Goal: Task Accomplishment & Management: Manage account settings

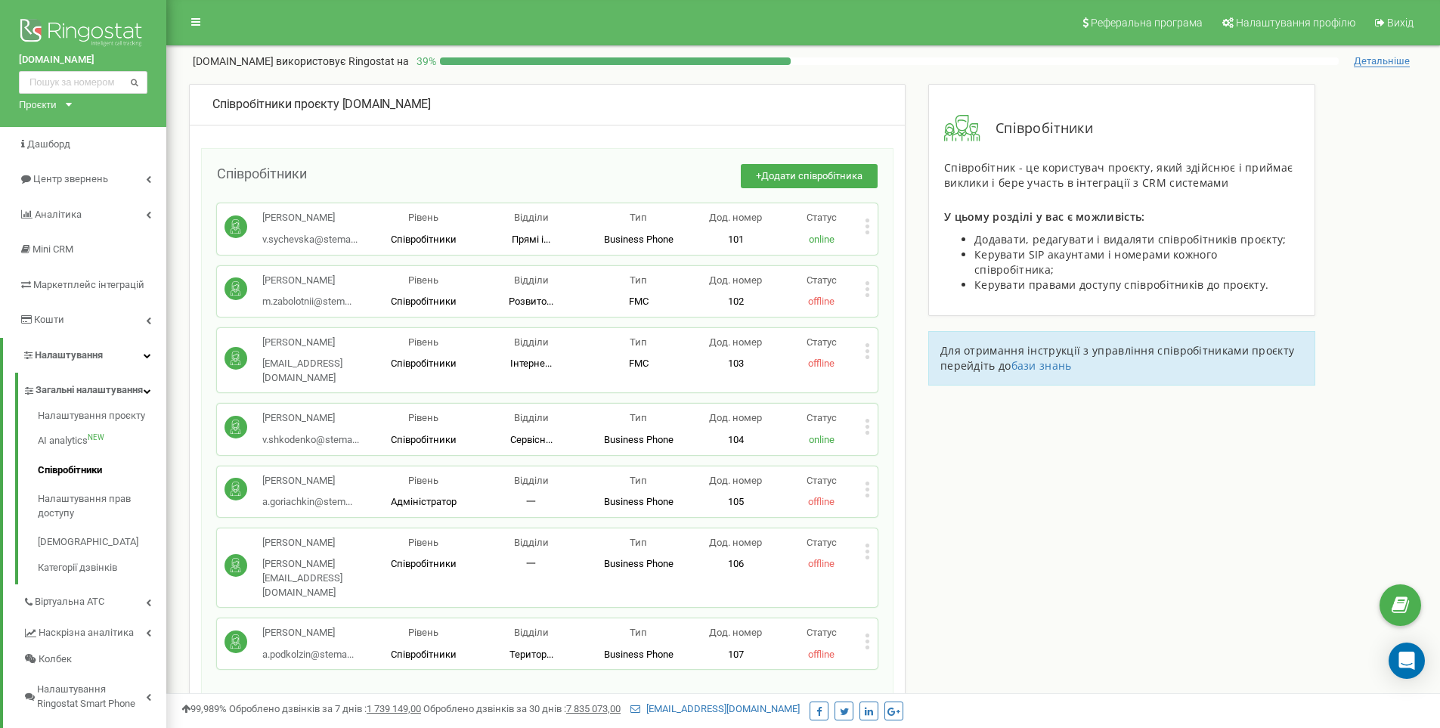
click at [868, 419] on icon at bounding box center [867, 427] width 5 height 16
click at [889, 440] on div "Редагувати" at bounding box center [939, 451] width 149 height 23
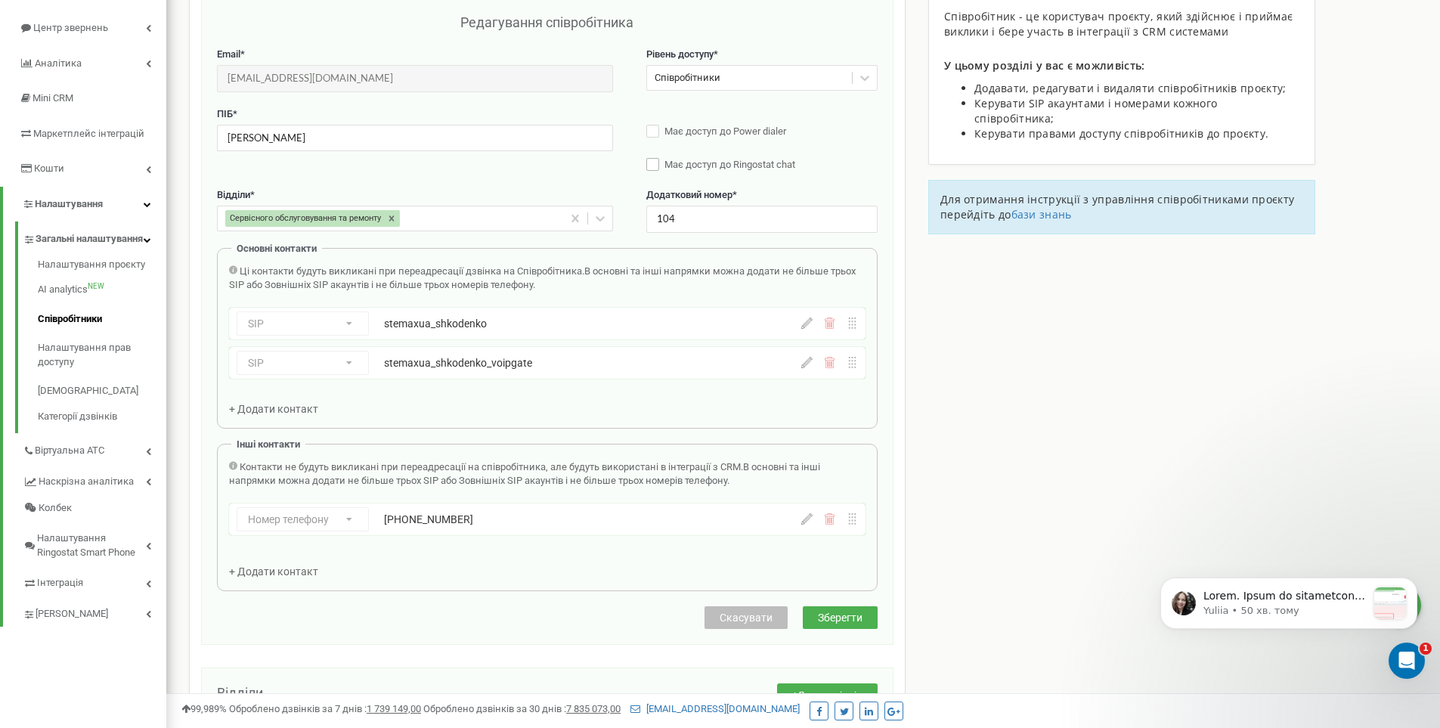
click at [686, 167] on span "Має доступ до Ringostat chat" at bounding box center [729, 164] width 131 height 11
click at [831, 620] on span "Зберегти" at bounding box center [840, 617] width 45 height 12
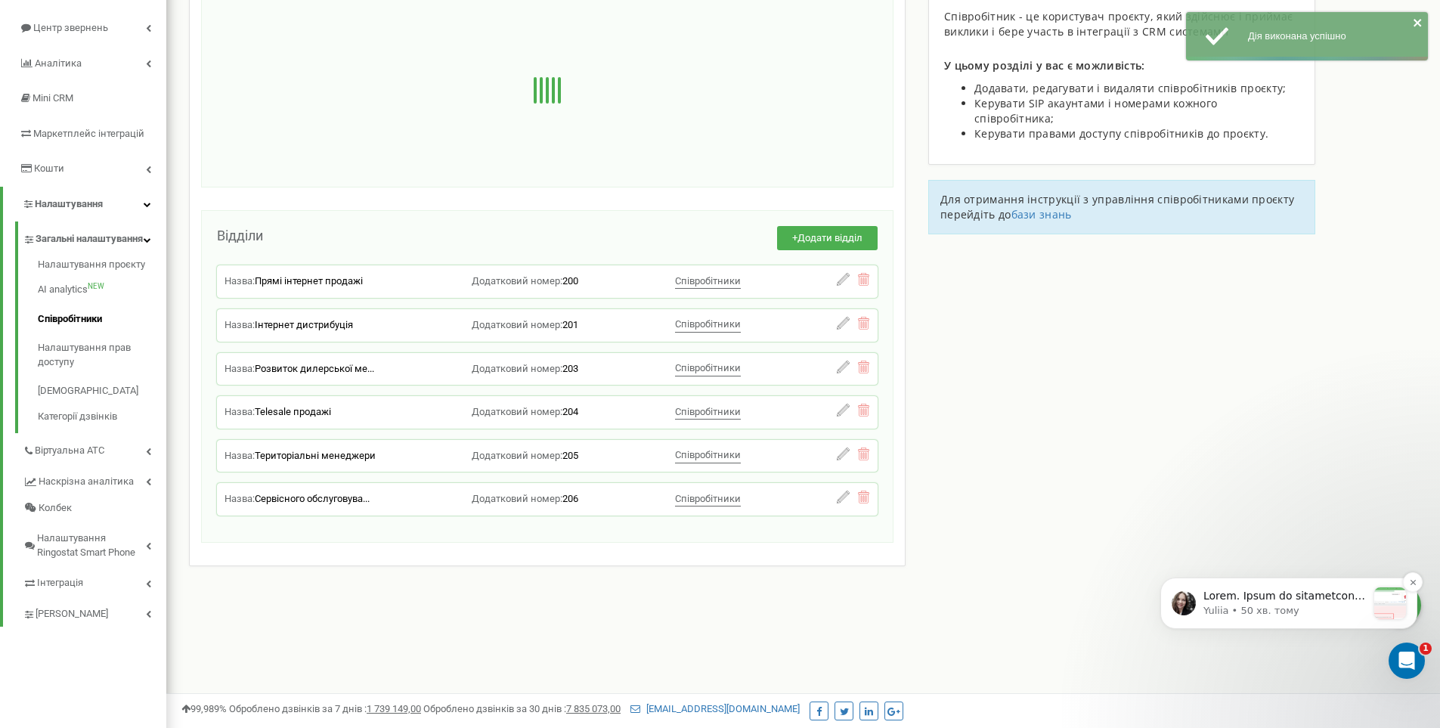
click at [1268, 608] on p "Yuliia • 50 хв. тому" at bounding box center [1284, 611] width 163 height 14
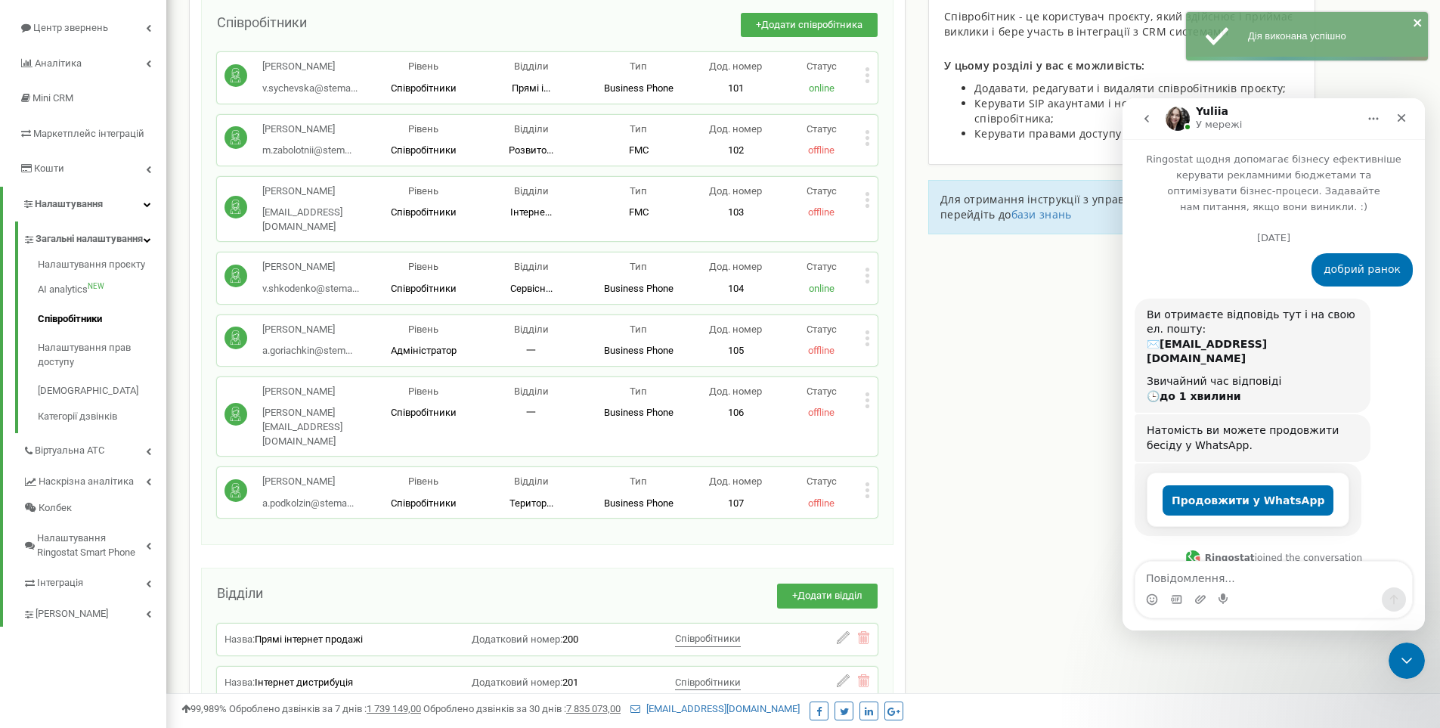
scroll to position [2, 0]
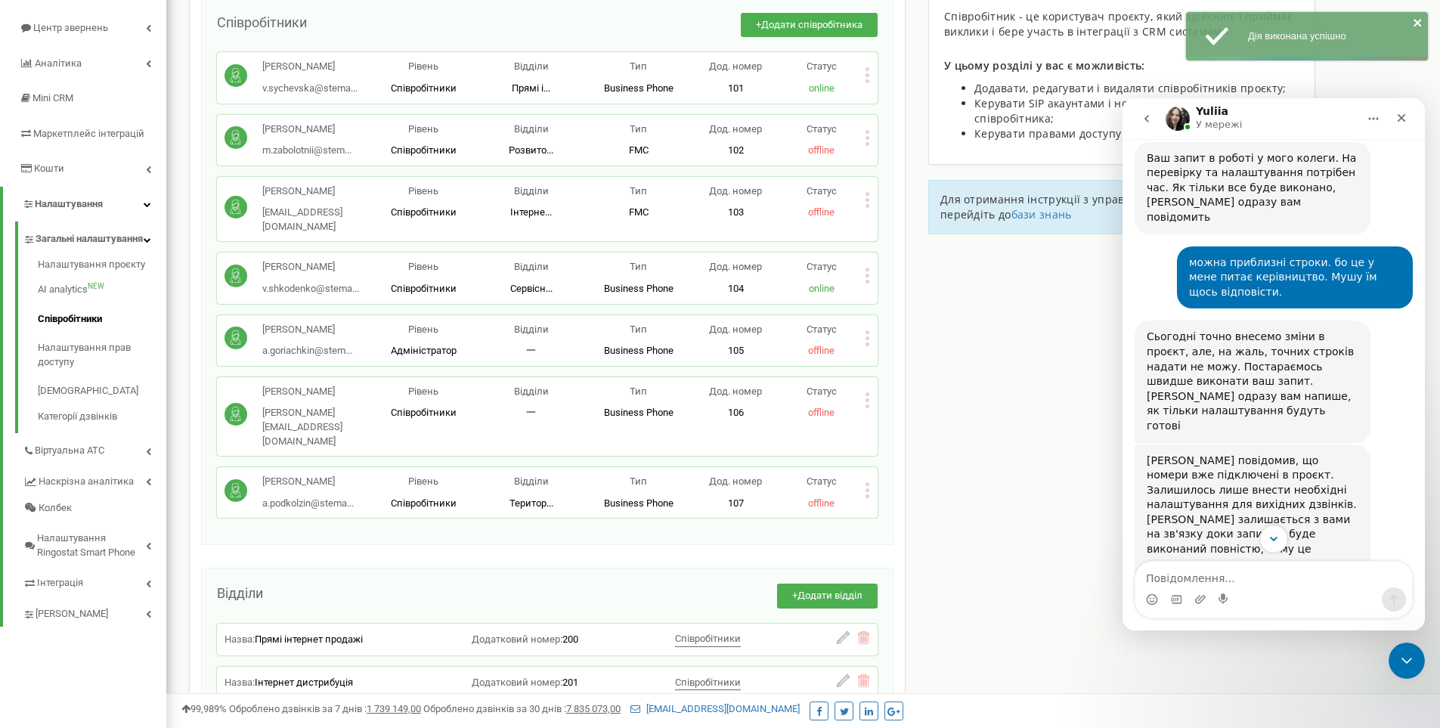
click at [1276, 537] on icon "Scroll to bottom" at bounding box center [1274, 539] width 8 height 5
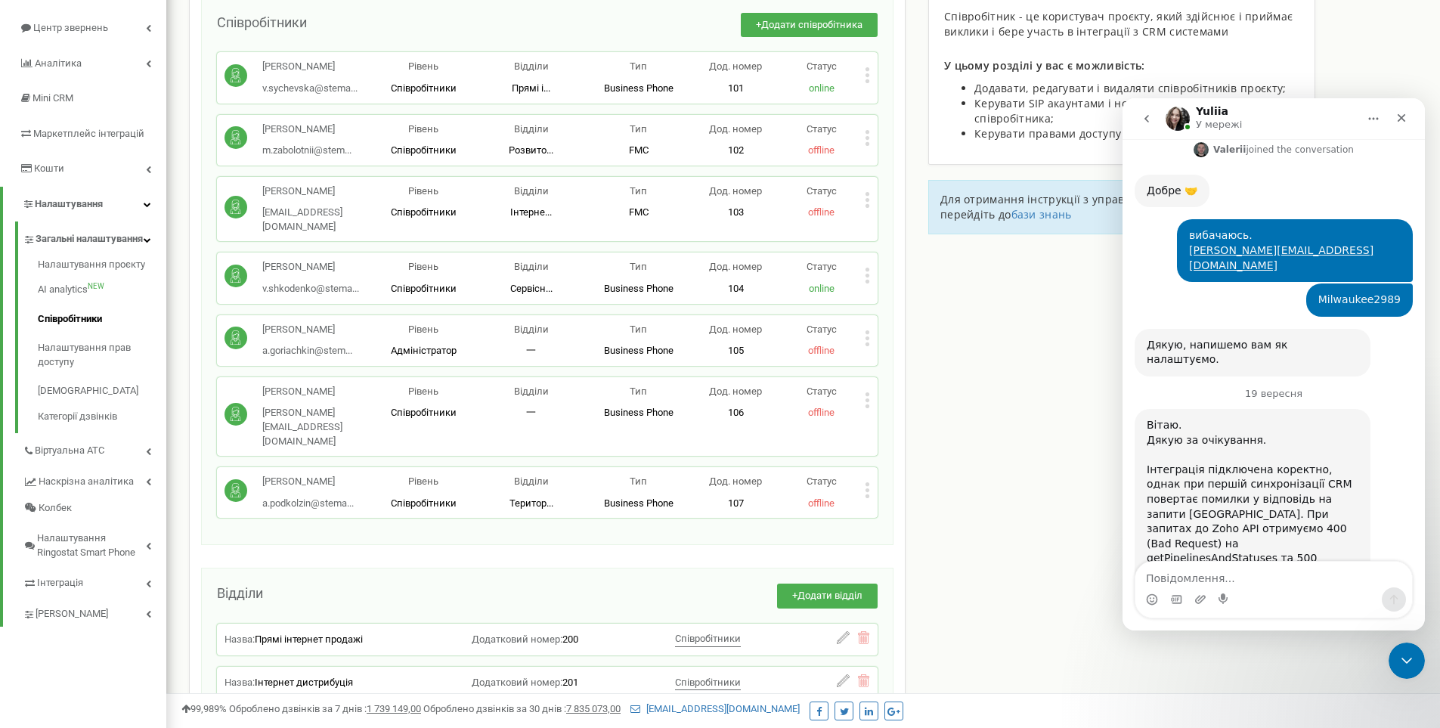
scroll to position [5233, 0]
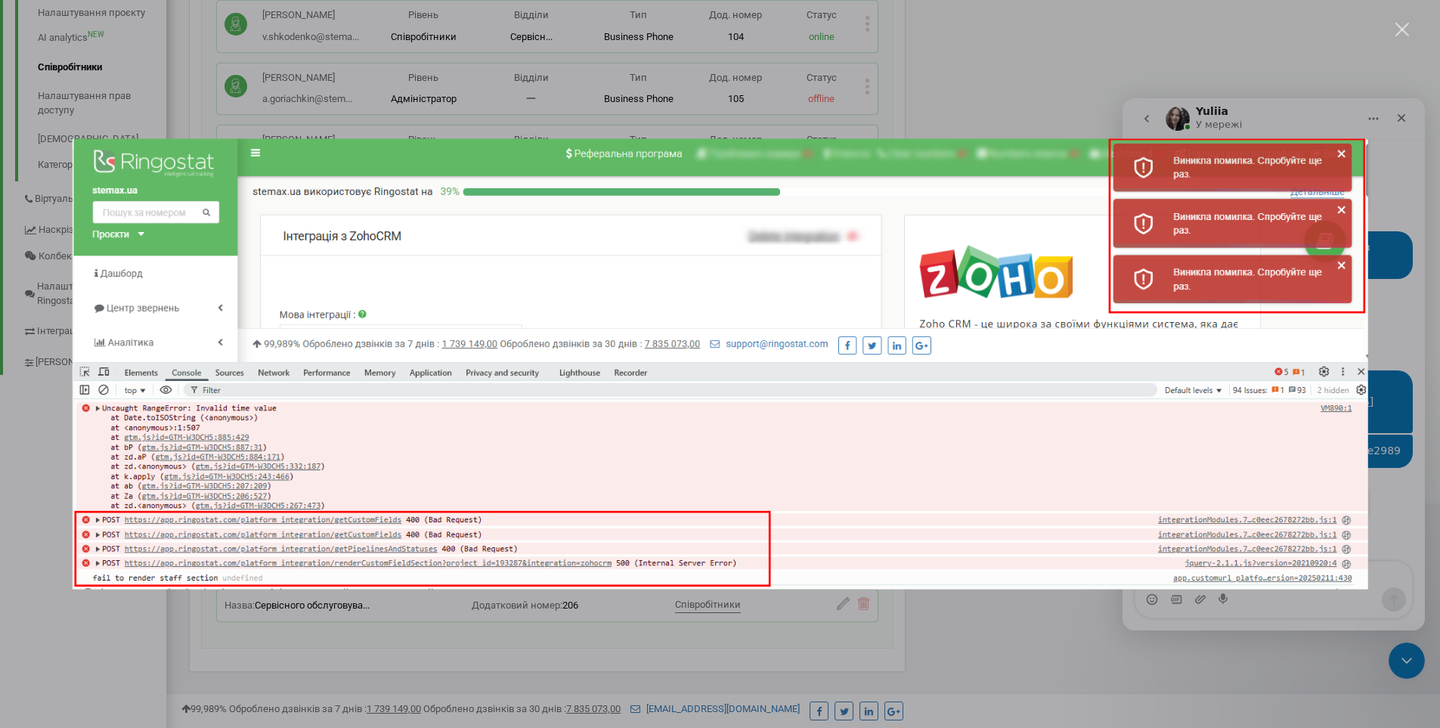
scroll to position [101, 0]
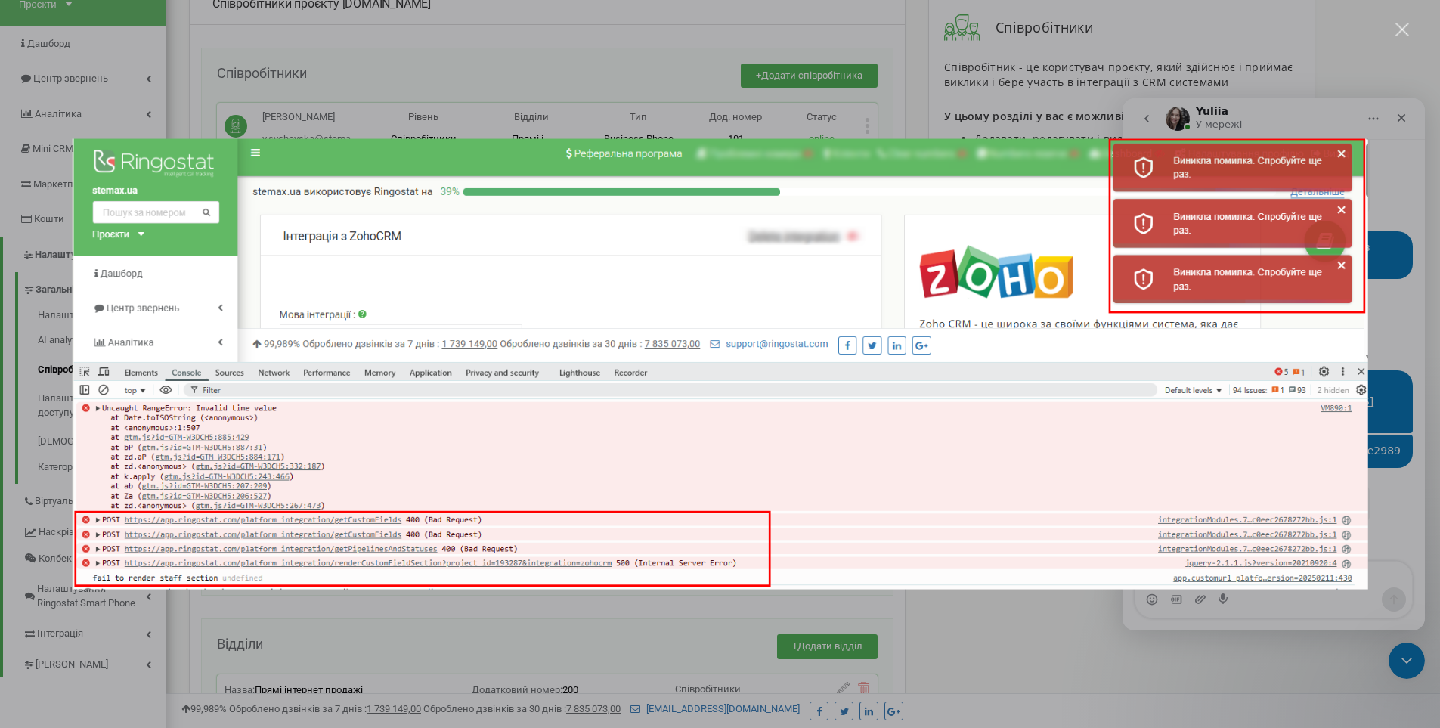
click at [1405, 26] on div "Закрити" at bounding box center [1402, 30] width 14 height 14
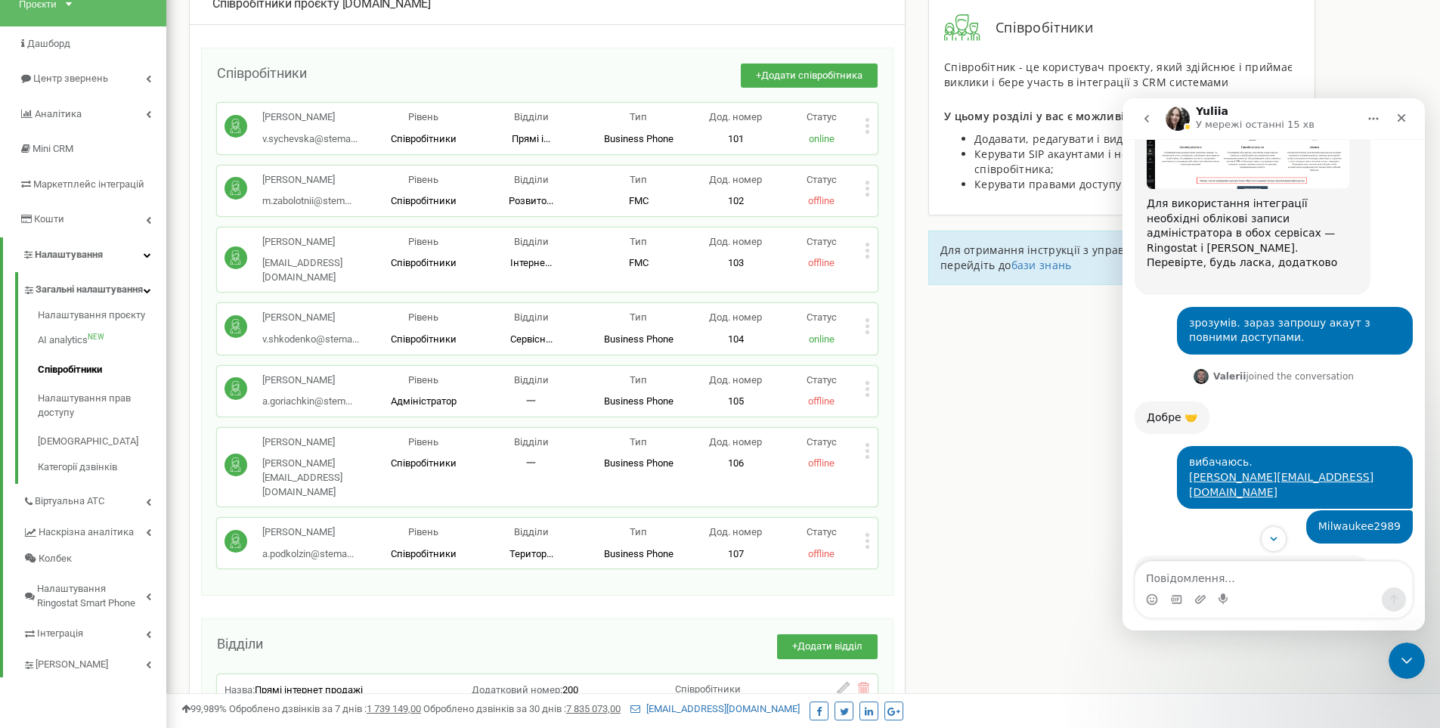
scroll to position [5384, 0]
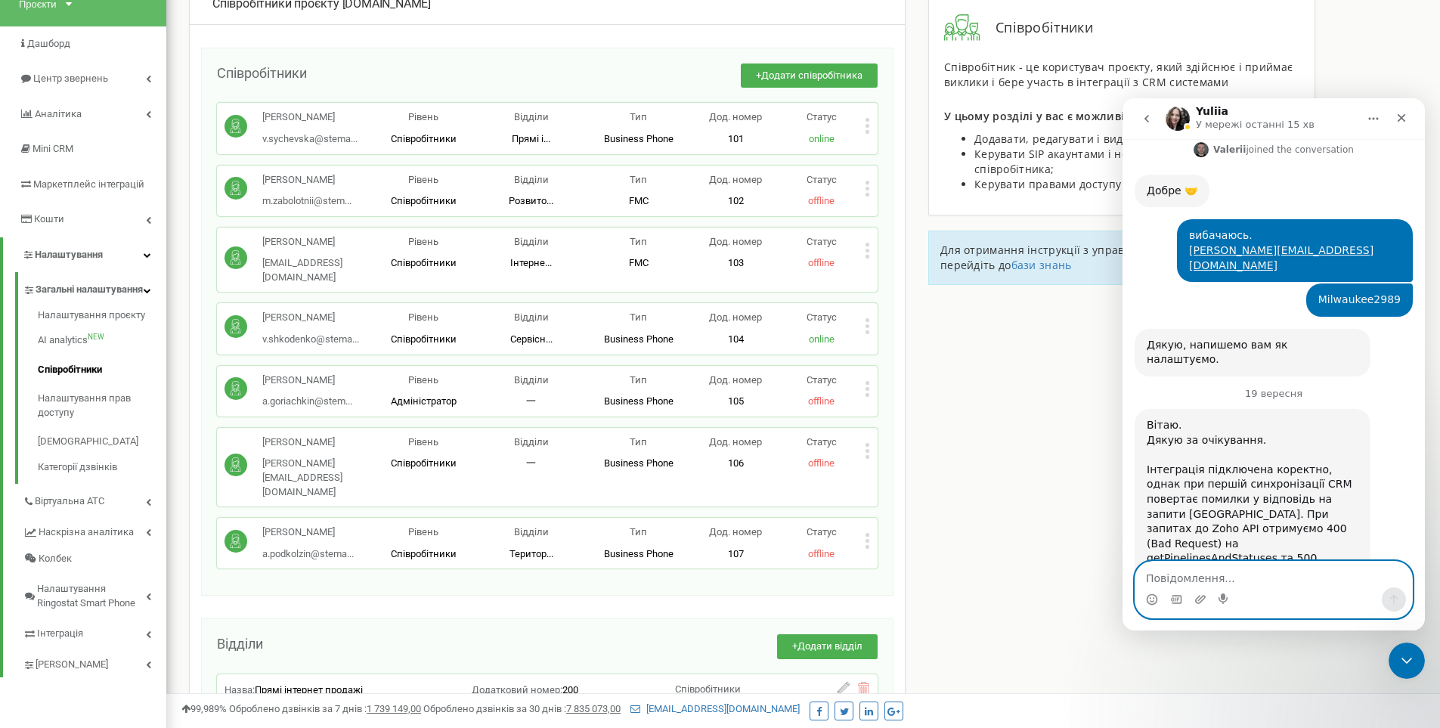
click at [1204, 576] on textarea "Повідомлення..." at bounding box center [1273, 575] width 277 height 26
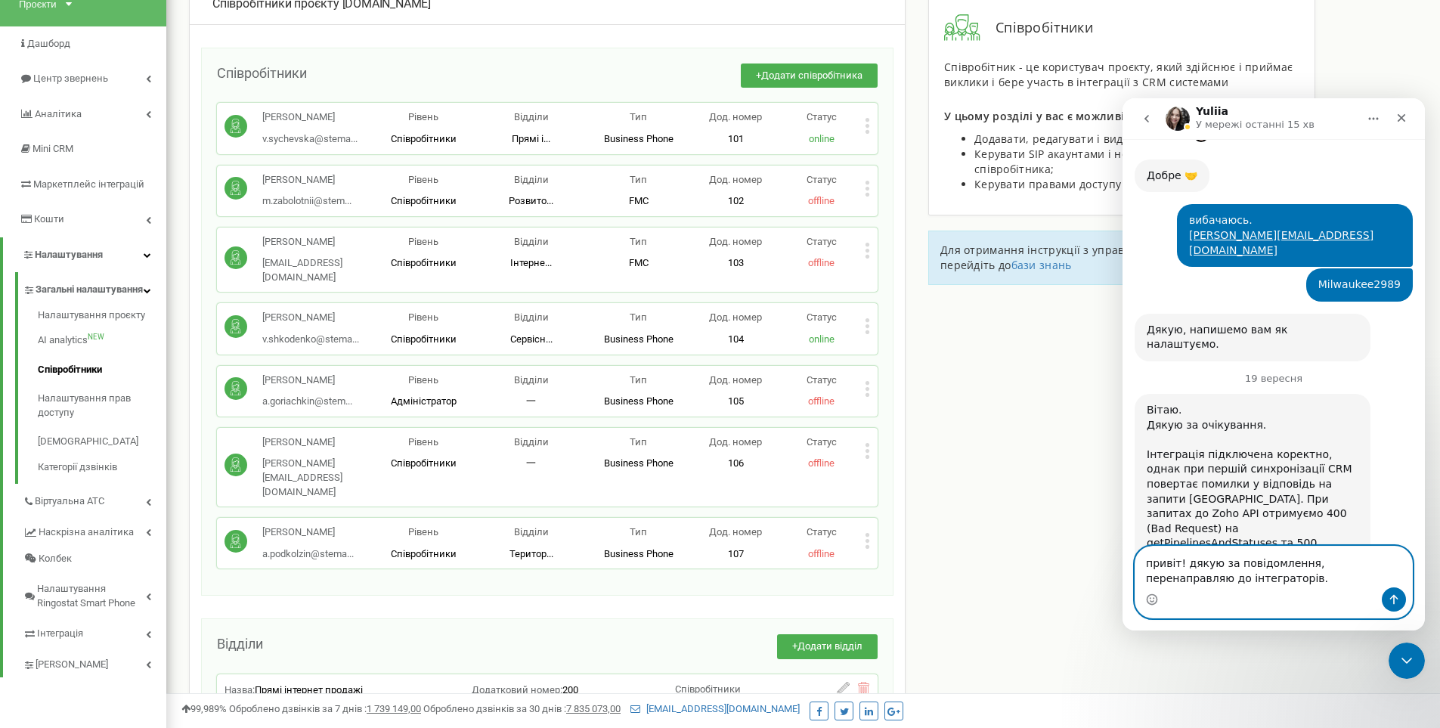
drag, startPoint x: 1213, startPoint y: 580, endPoint x: 1200, endPoint y: 576, distance: 13.4
click at [1200, 576] on textarea "привіт! дякую за повідомлення, перенаправляю до інтеграторів." at bounding box center [1273, 566] width 277 height 41
click at [1201, 576] on textarea "привіт! дякую за повідомлення, перенаправляю до інтеграторів." at bounding box center [1273, 566] width 277 height 41
type textarea "привіт! дякую за повідомлення, перенаправляю до інтеграторів."
click at [1320, 597] on div "Месенджер Intercom" at bounding box center [1273, 599] width 277 height 24
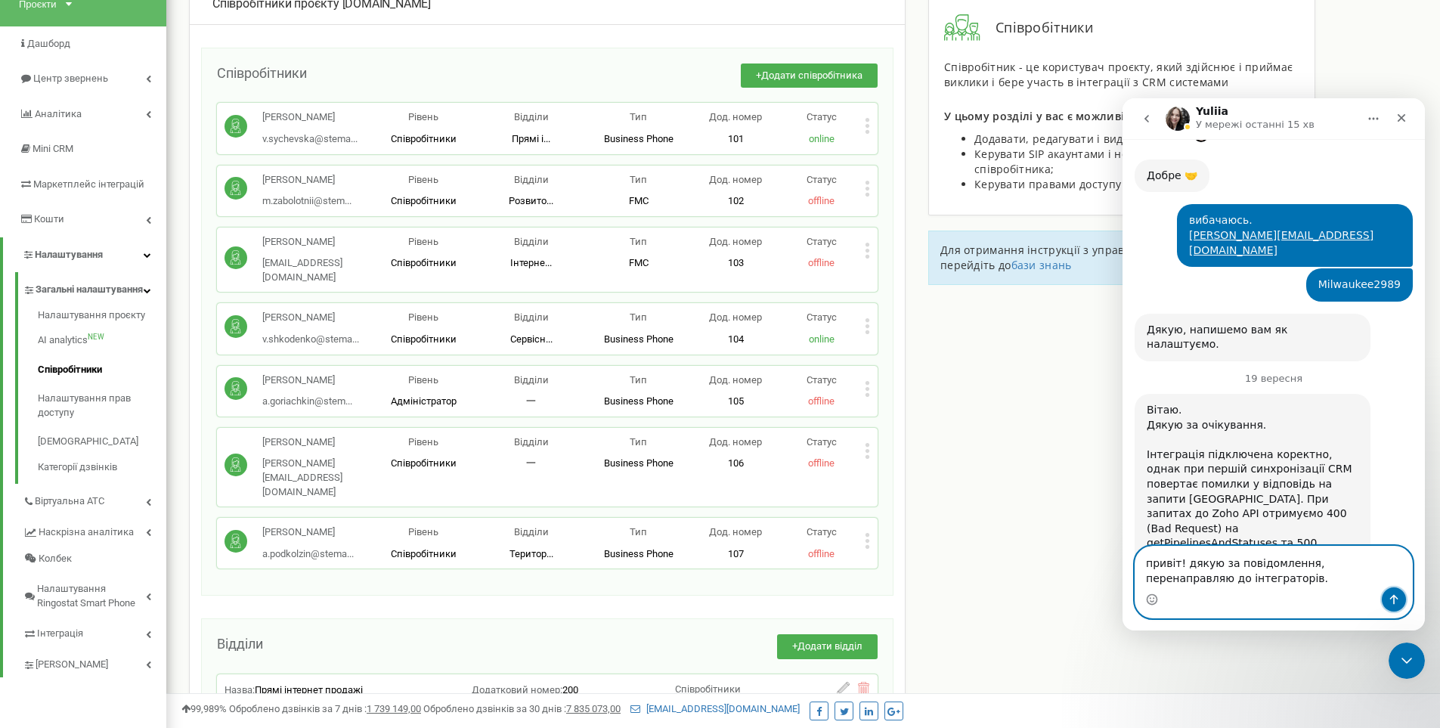
click at [1390, 593] on button "Надіслати повідомлення…" at bounding box center [1394, 599] width 24 height 24
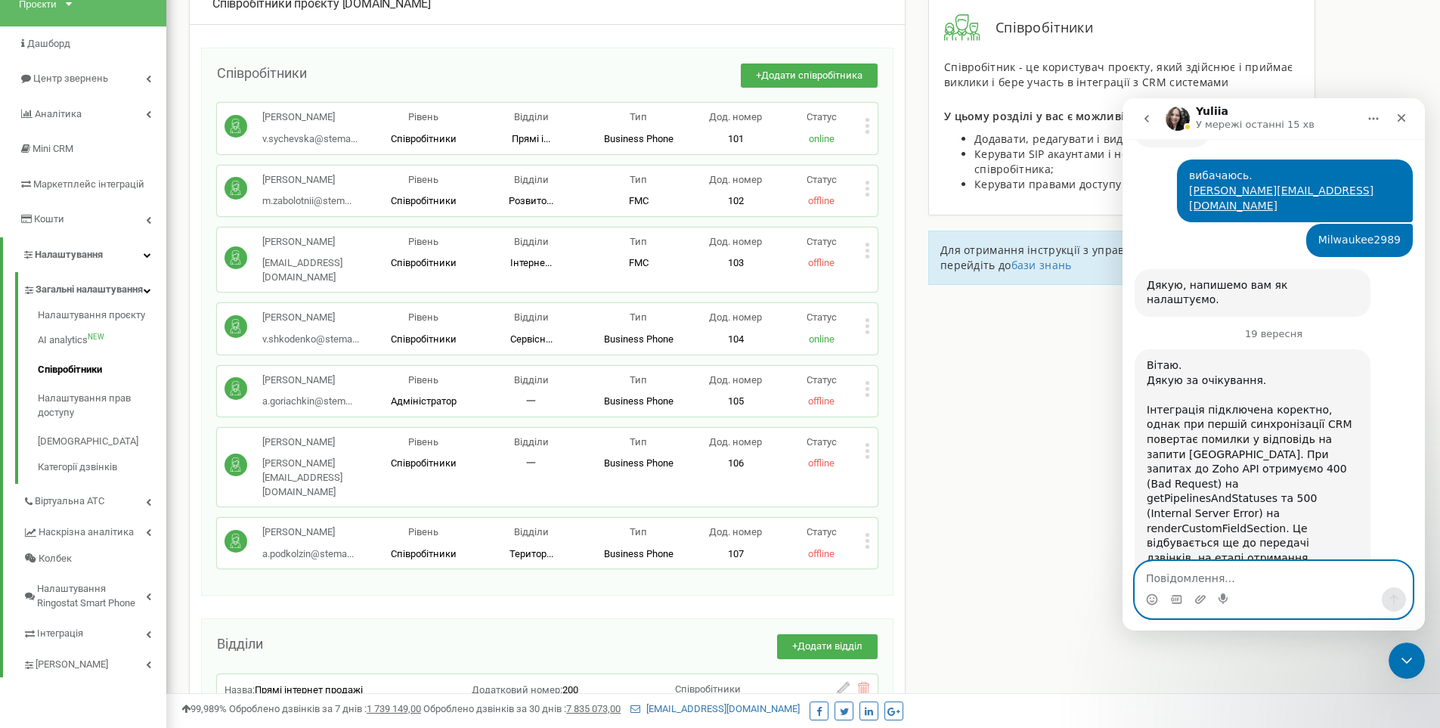
scroll to position [5141, 0]
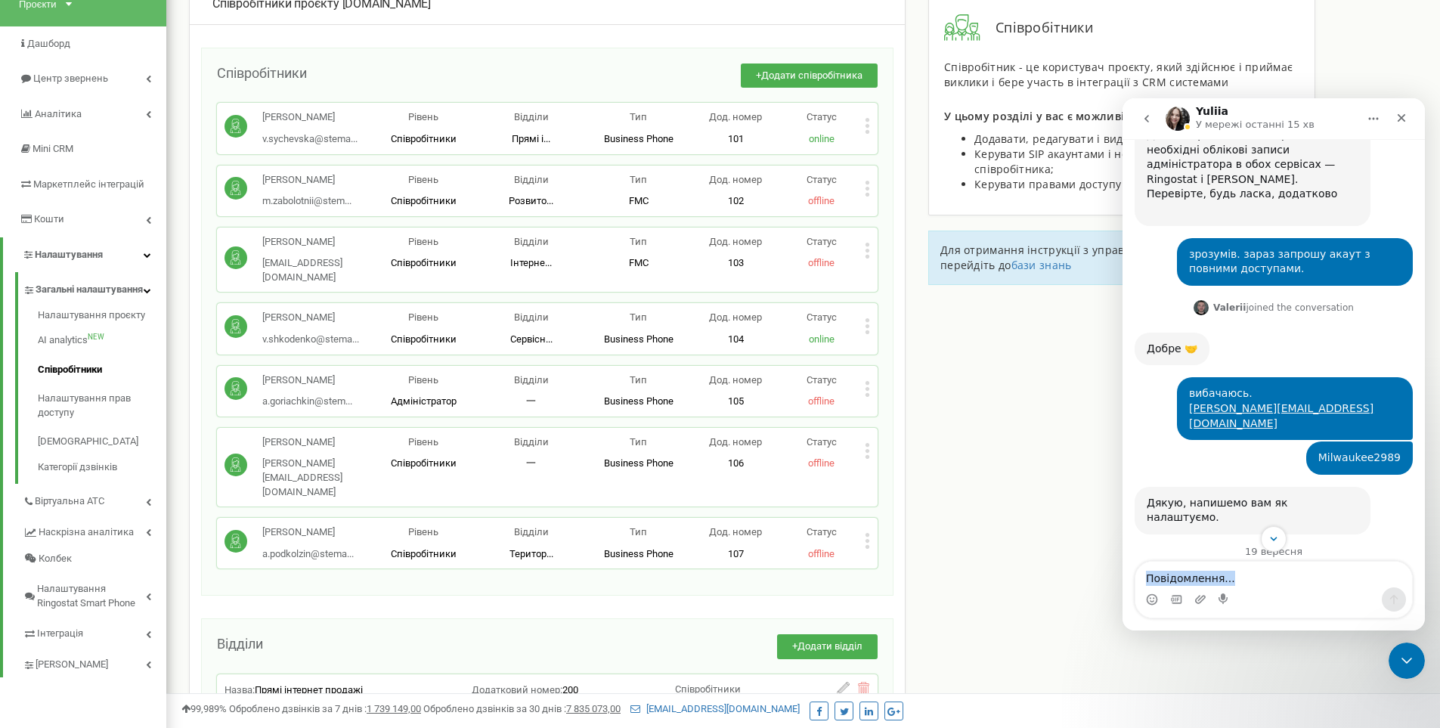
scroll to position [5443, 0]
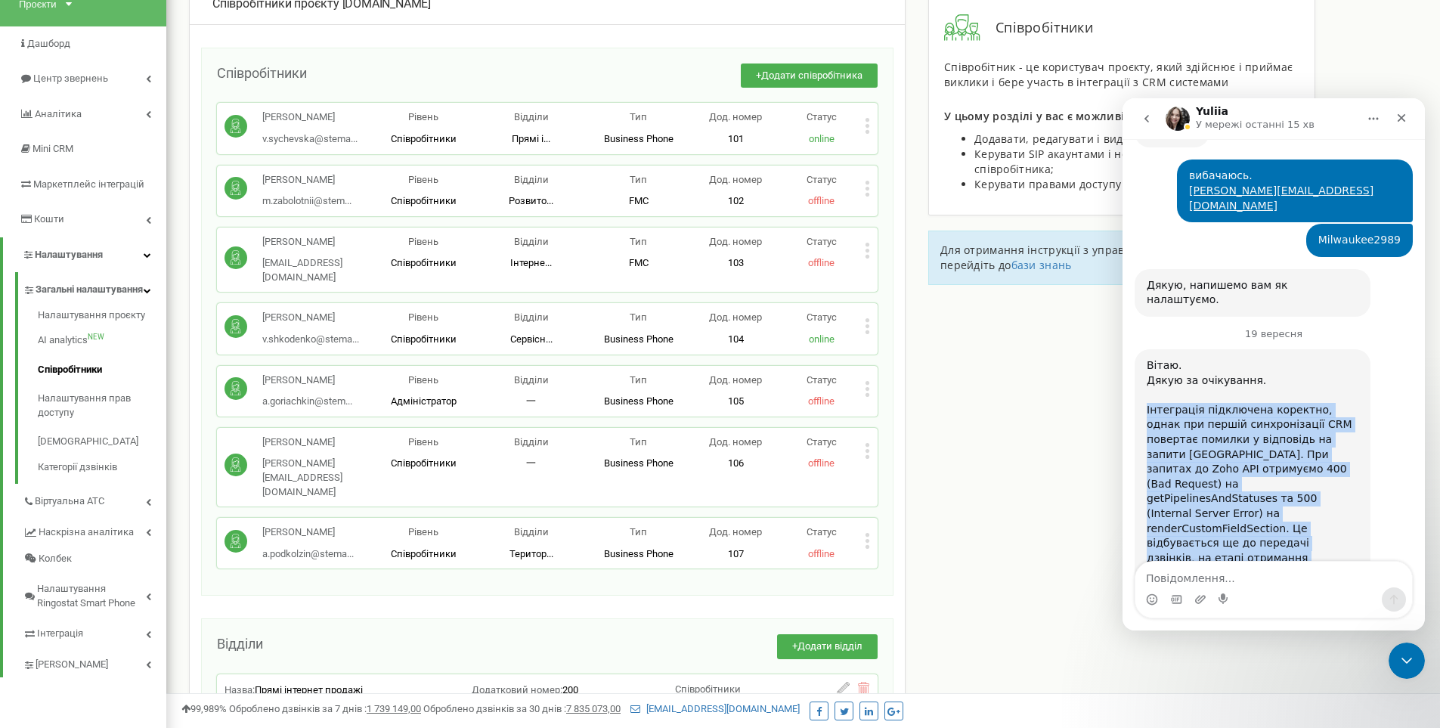
drag, startPoint x: 1145, startPoint y: 282, endPoint x: 1368, endPoint y: 453, distance: 281.3
click at [1368, 453] on div "Вітаю. Дякую за очікування. Інтеграція підключена коректно, однак при першій си…" at bounding box center [1252, 695] width 236 height 692
copy div "Інтеграція підключена коректно, однак при першій синхронізації CRM повертає пом…"
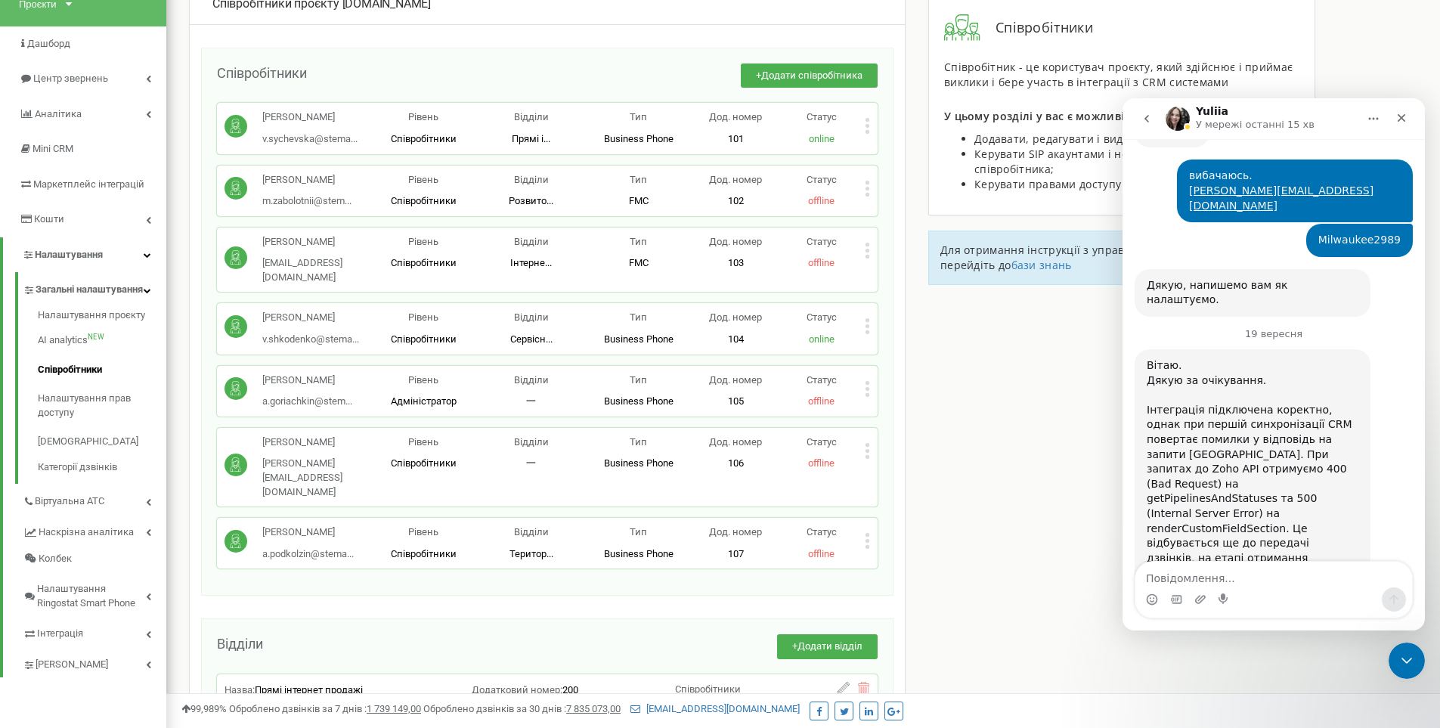
scroll to position [5217, 0]
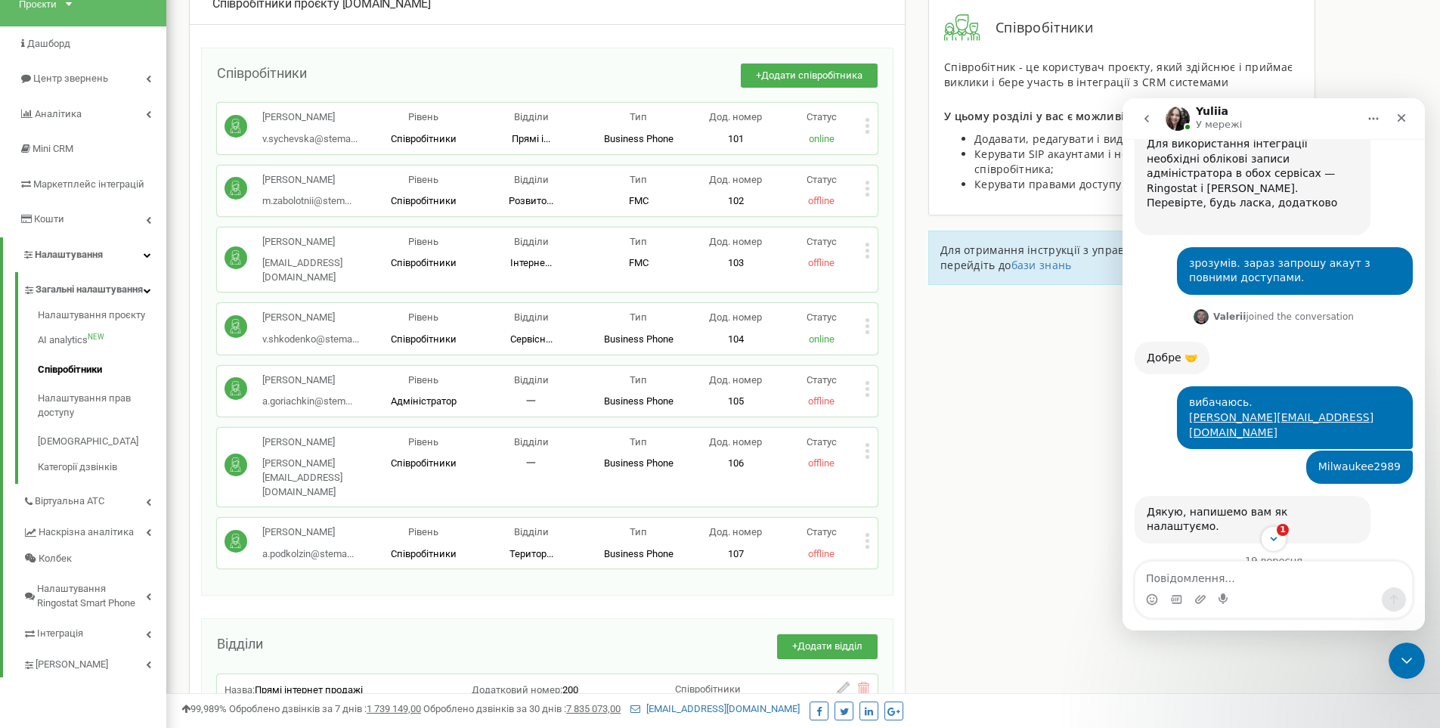
click at [868, 129] on icon at bounding box center [867, 126] width 5 height 16
click at [899, 153] on span "Редагувати" at bounding box center [915, 151] width 60 height 10
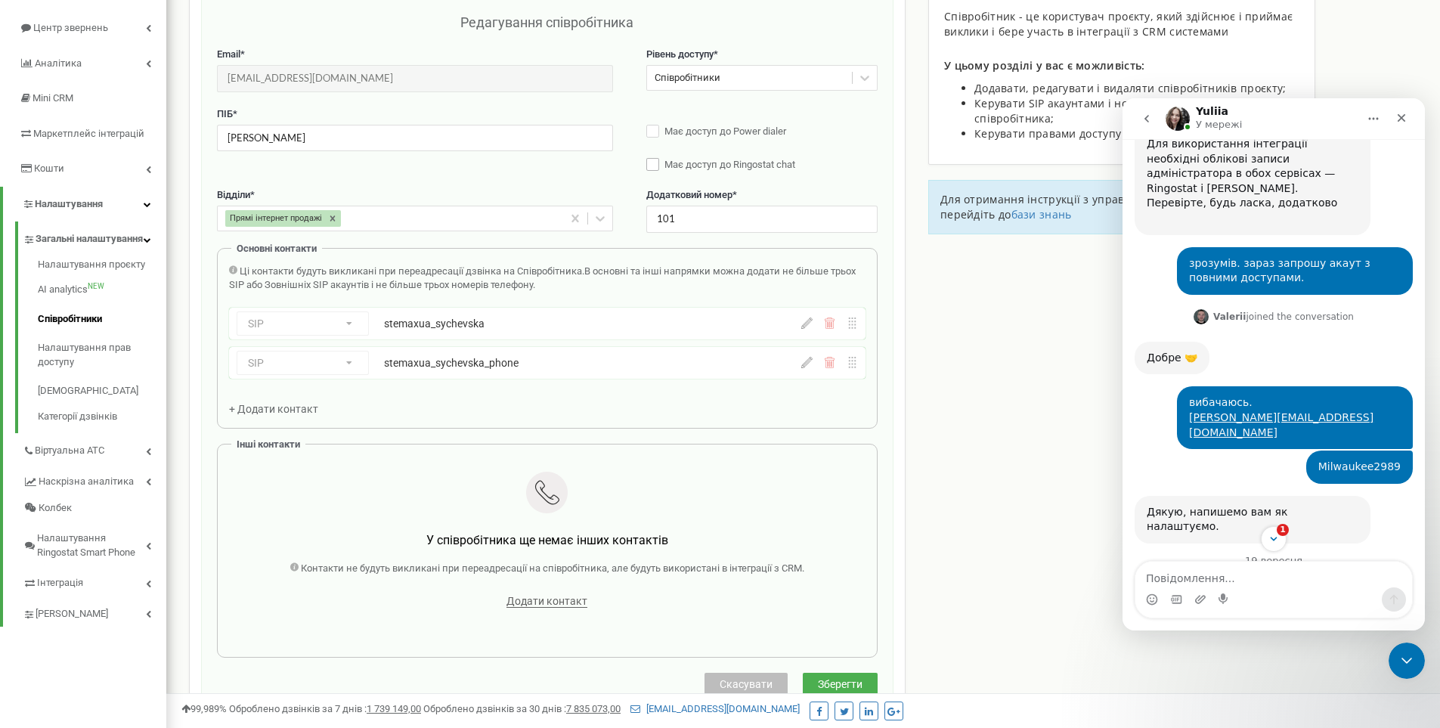
click at [705, 168] on span "Має доступ до Ringostat chat" at bounding box center [729, 164] width 131 height 11
click at [834, 679] on span "Зберегти" at bounding box center [840, 684] width 45 height 12
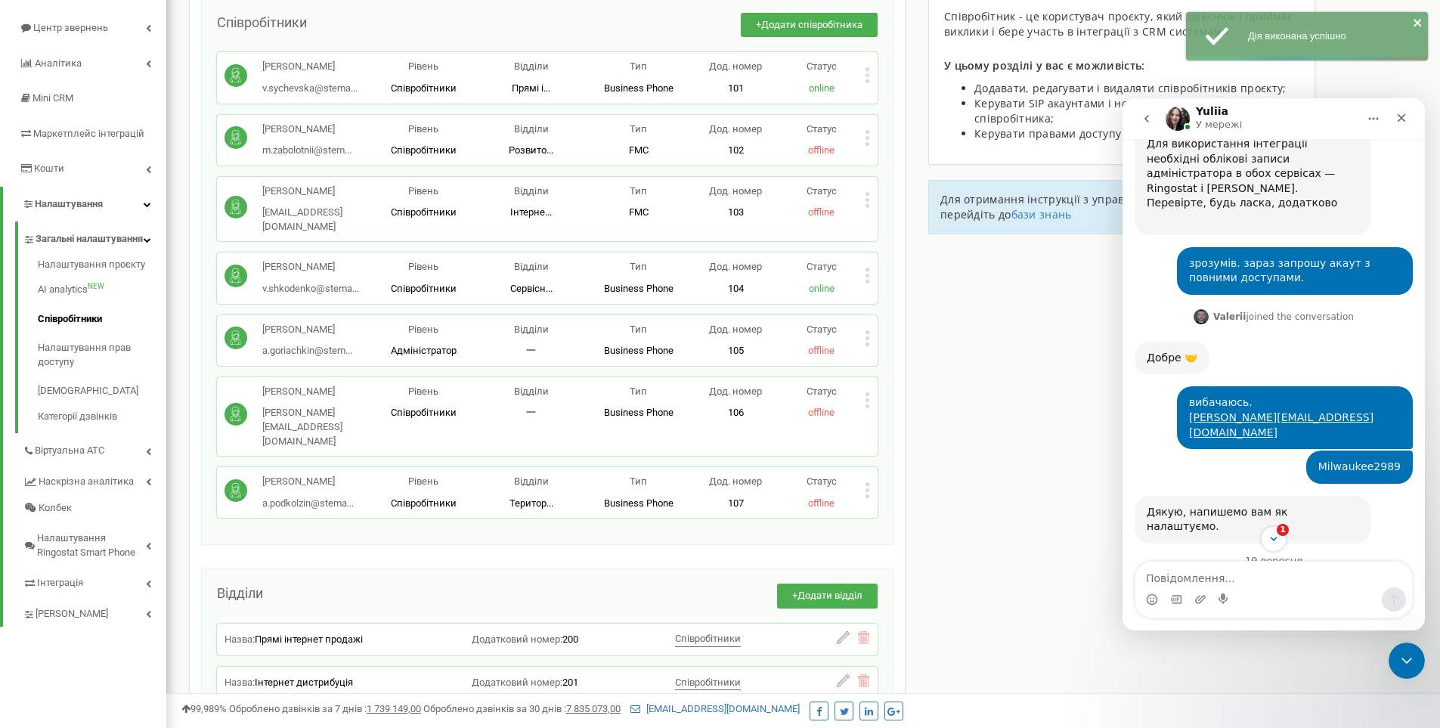
scroll to position [0, 0]
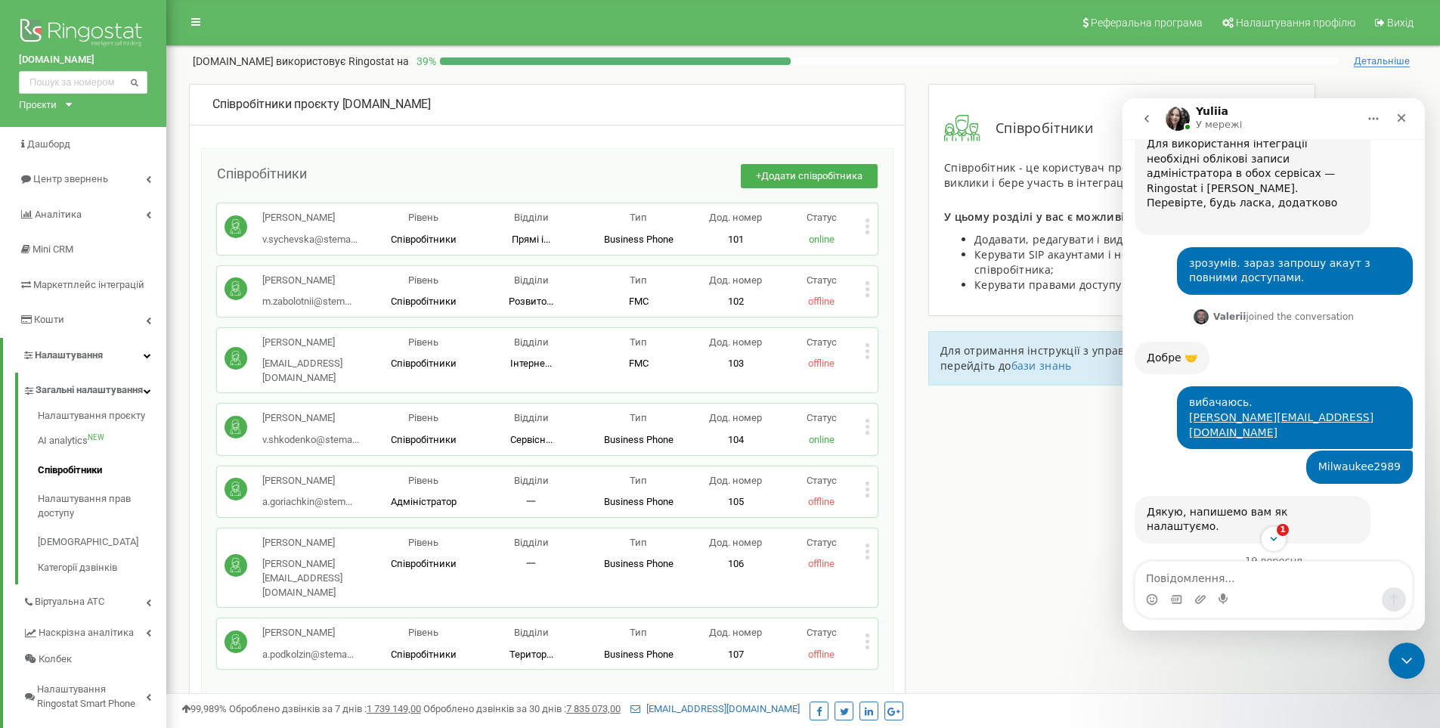
click at [866, 543] on icon at bounding box center [867, 551] width 5 height 16
click at [899, 571] on span "Редагувати" at bounding box center [915, 576] width 60 height 10
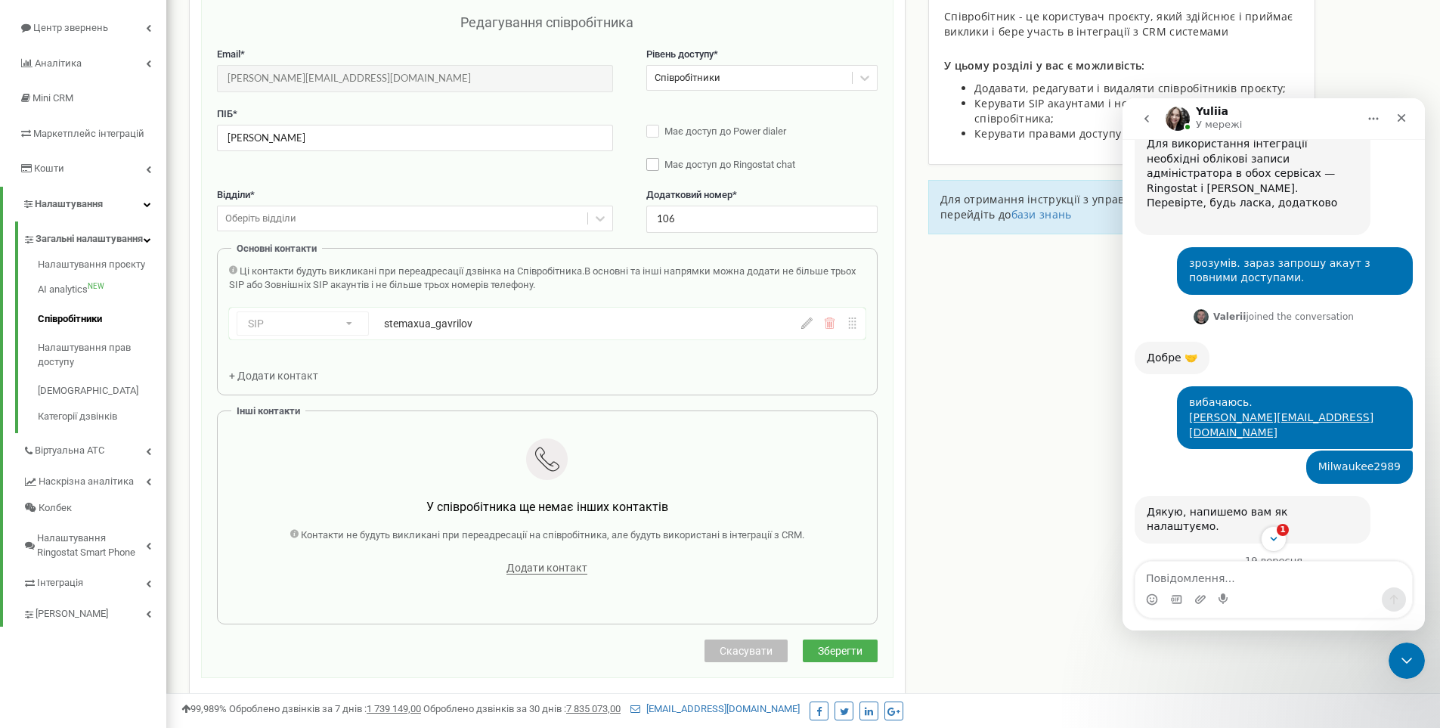
click at [695, 166] on span "Має доступ до Ringostat chat" at bounding box center [729, 164] width 131 height 11
click at [836, 648] on span "Зберегти" at bounding box center [840, 651] width 45 height 12
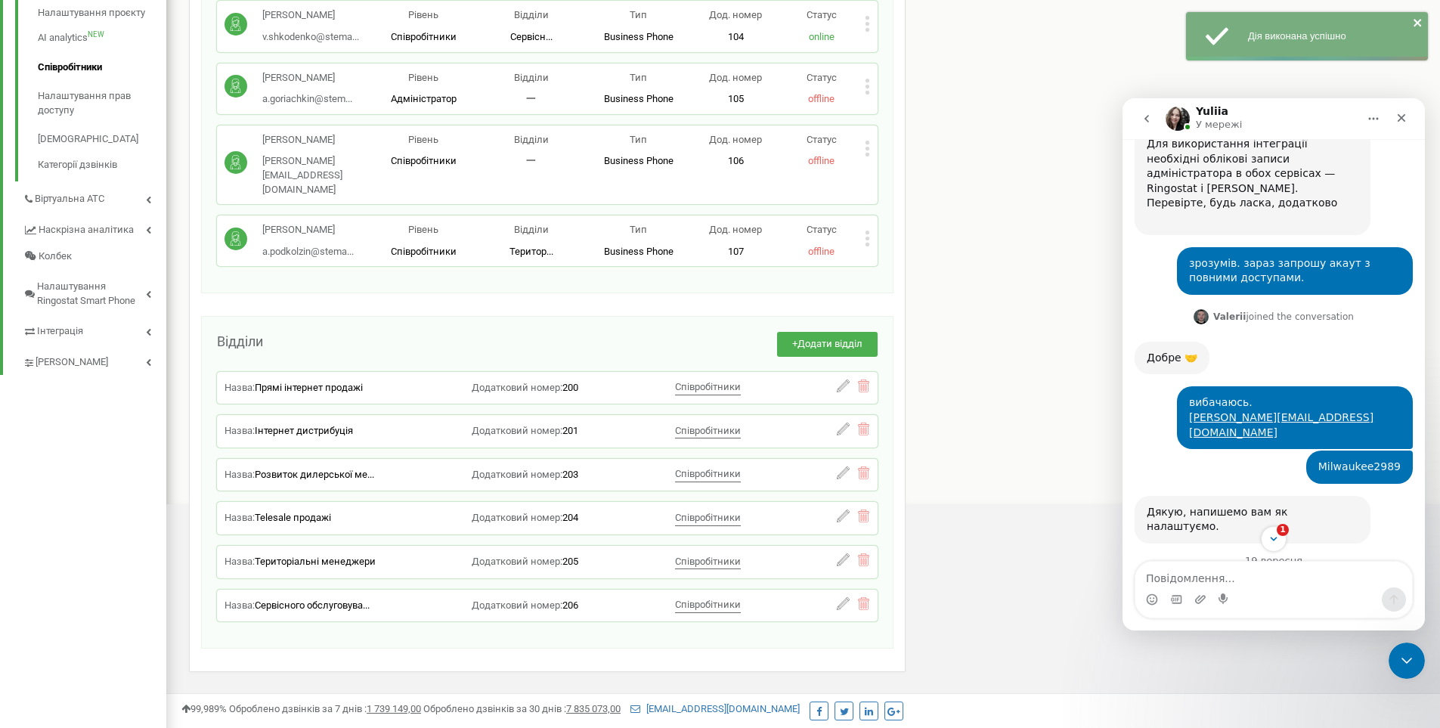
scroll to position [0, 0]
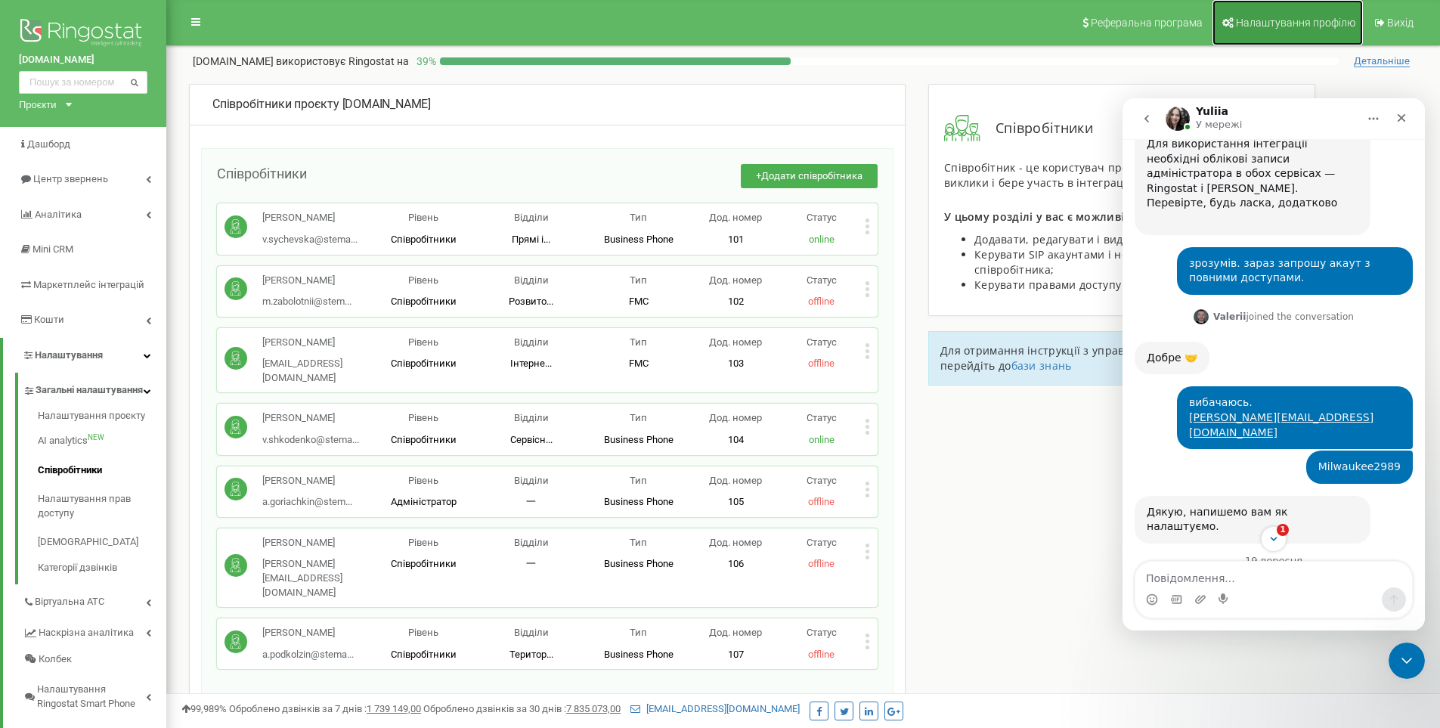
click at [1297, 18] on span "Налаштування профілю" at bounding box center [1295, 23] width 119 height 12
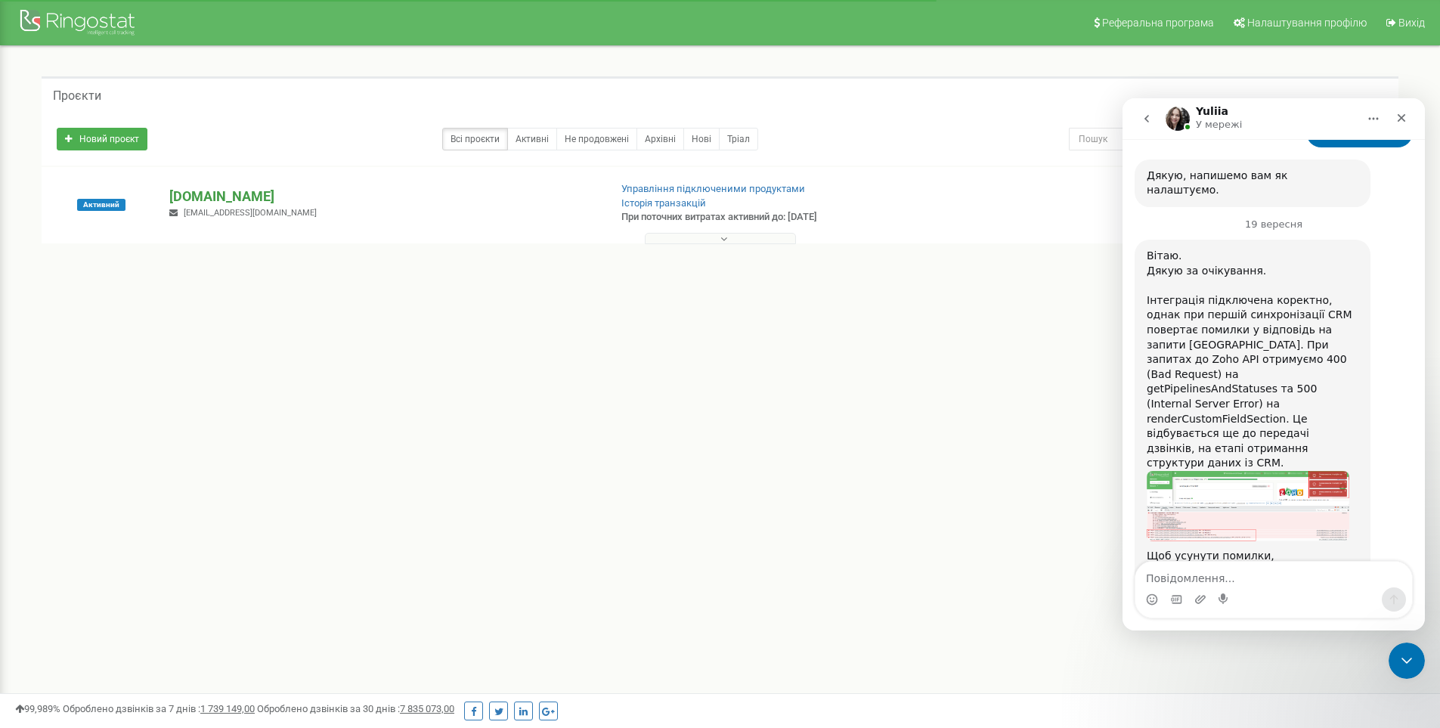
click at [210, 197] on p "[DOMAIN_NAME]" at bounding box center [382, 197] width 427 height 20
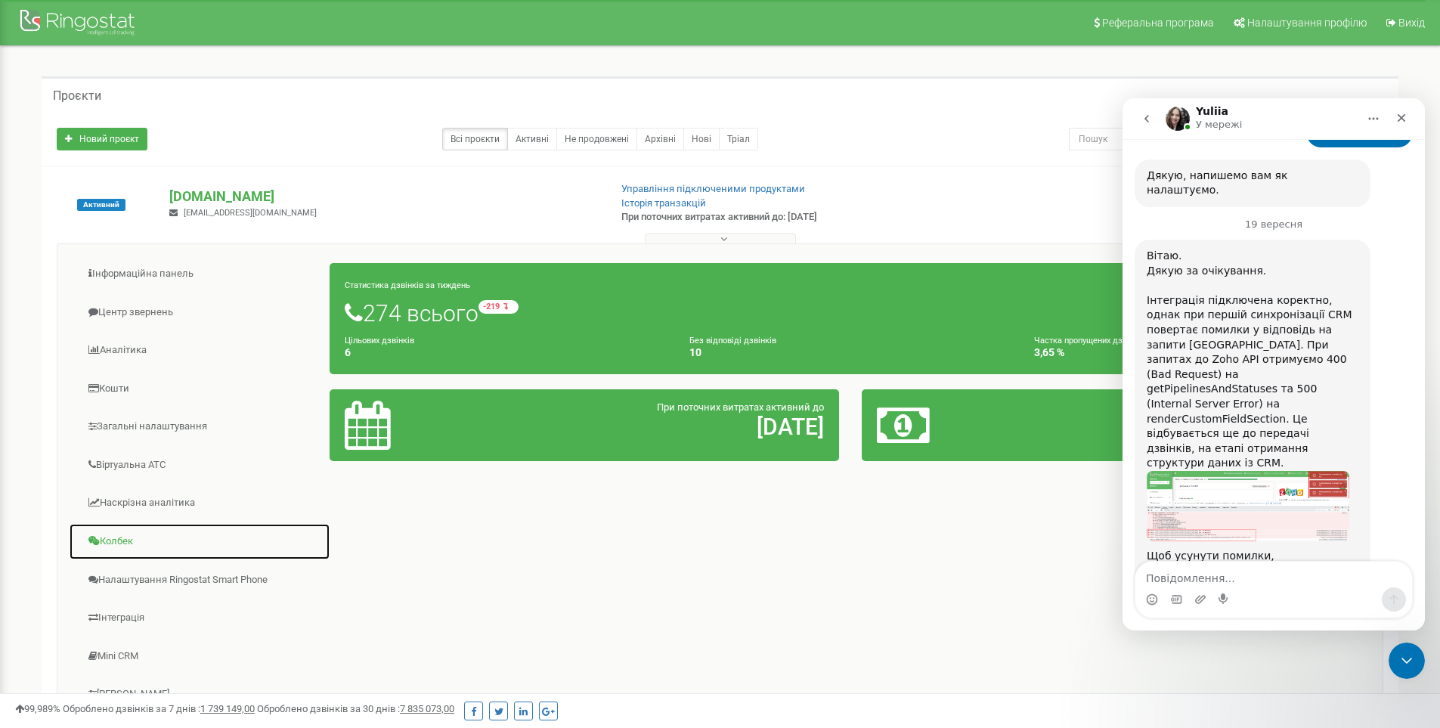
click at [109, 543] on link "Колбек" at bounding box center [200, 541] width 262 height 37
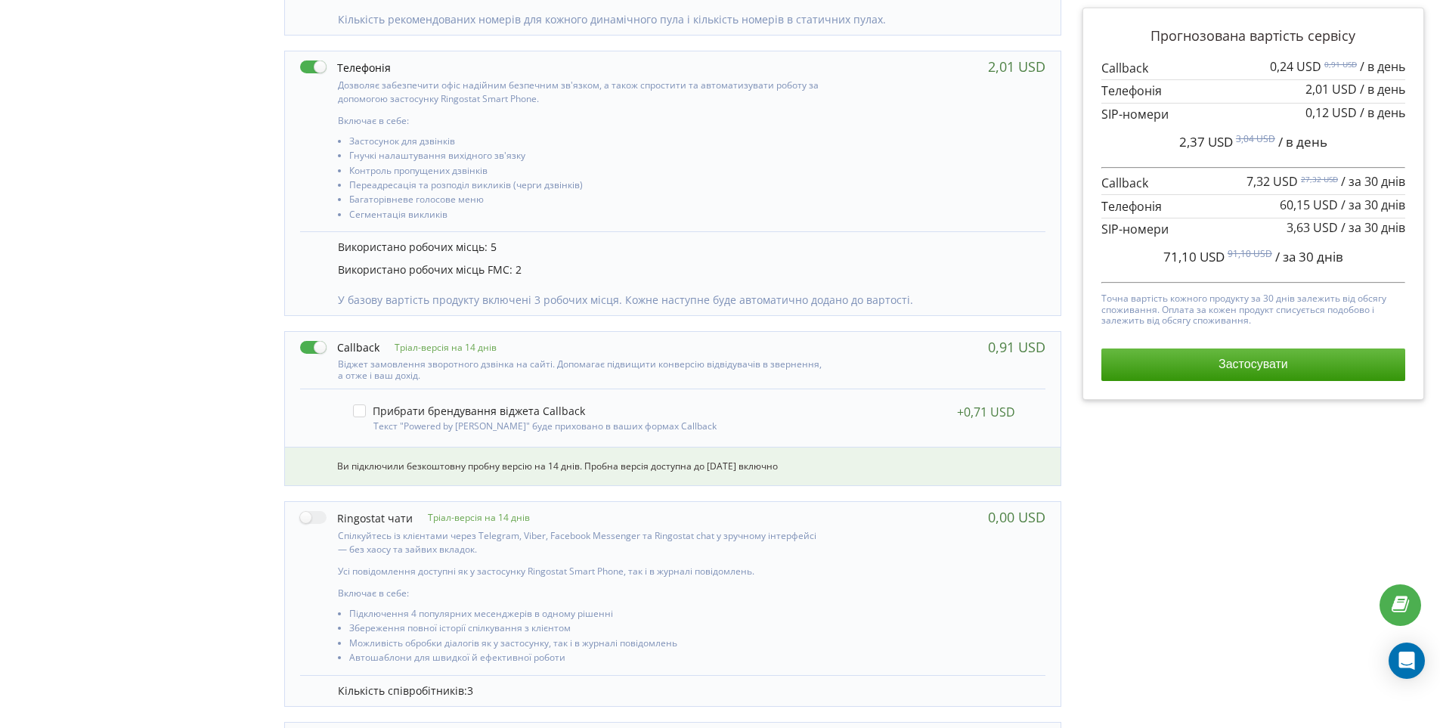
scroll to position [771, 0]
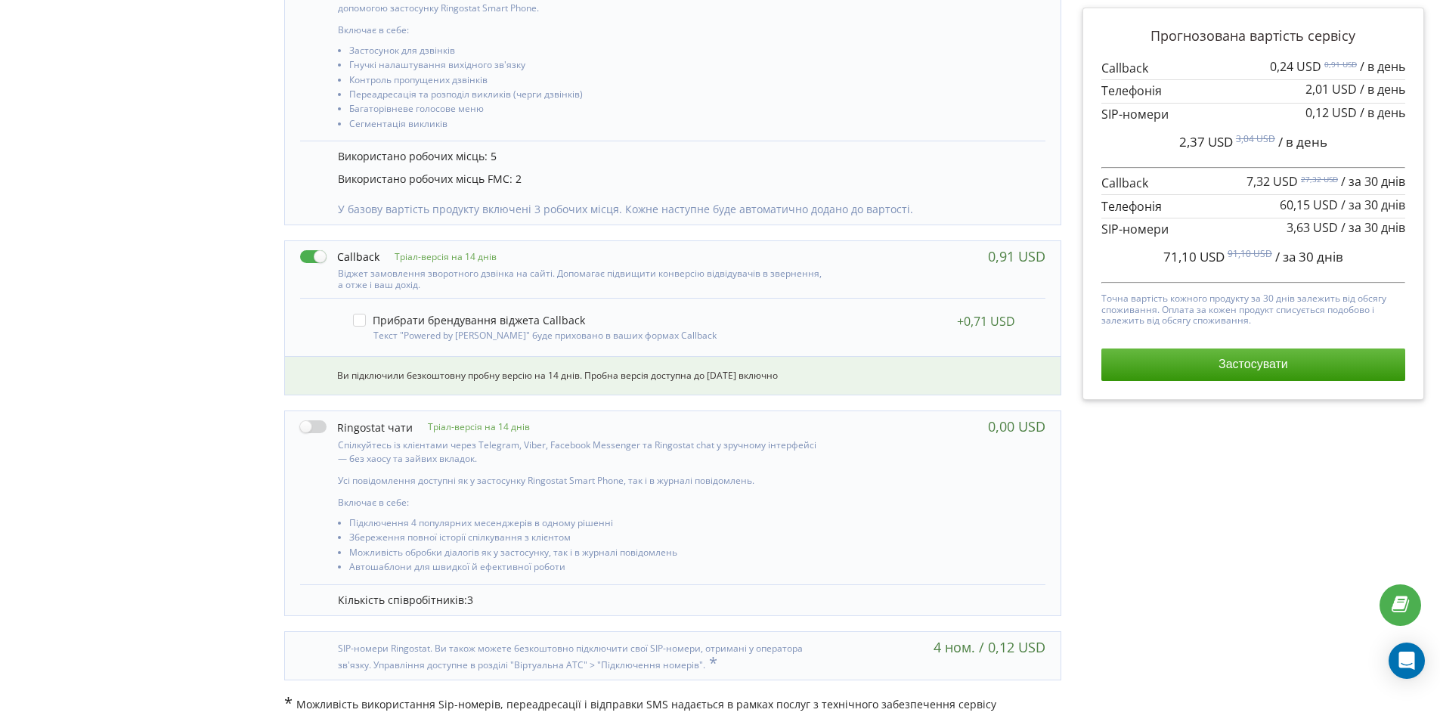
click at [319, 424] on label at bounding box center [356, 427] width 113 height 16
checkbox input "true"
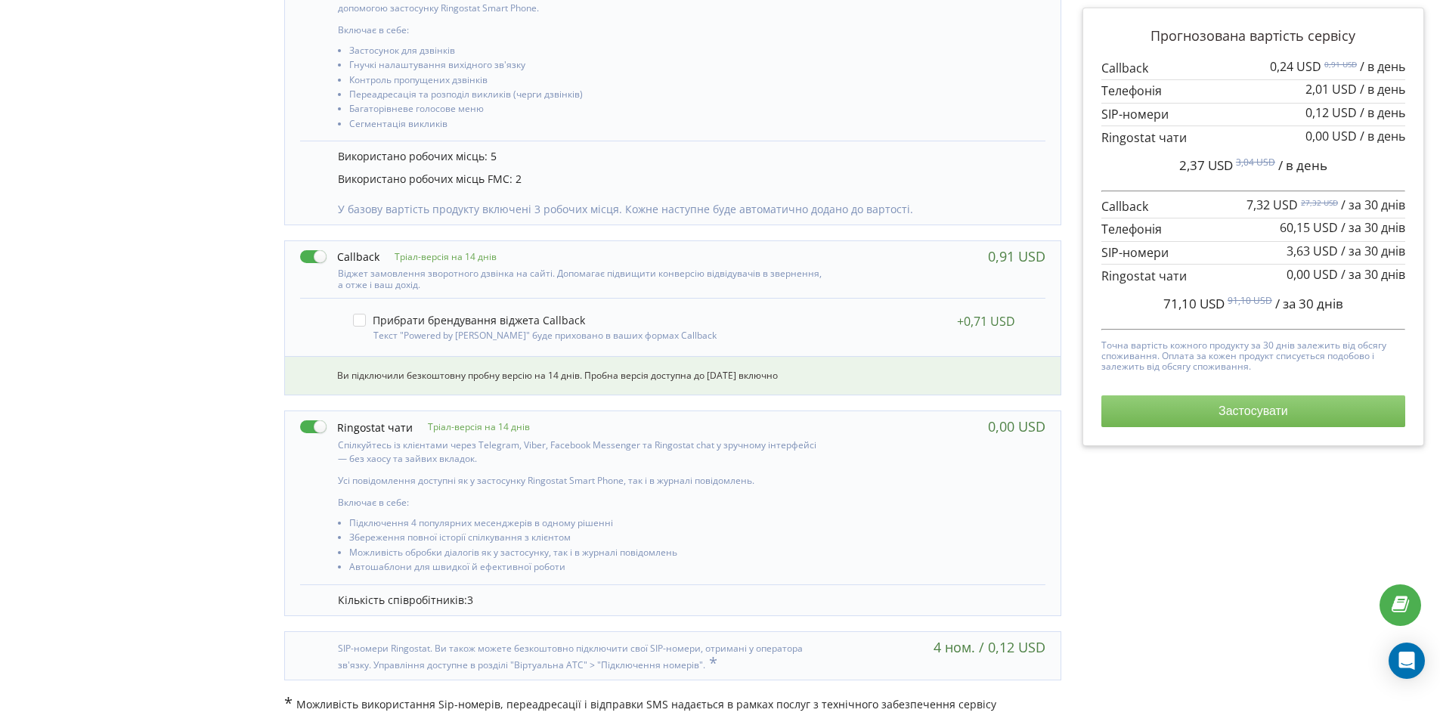
click at [1335, 406] on button "Застосувати" at bounding box center [1253, 411] width 304 height 32
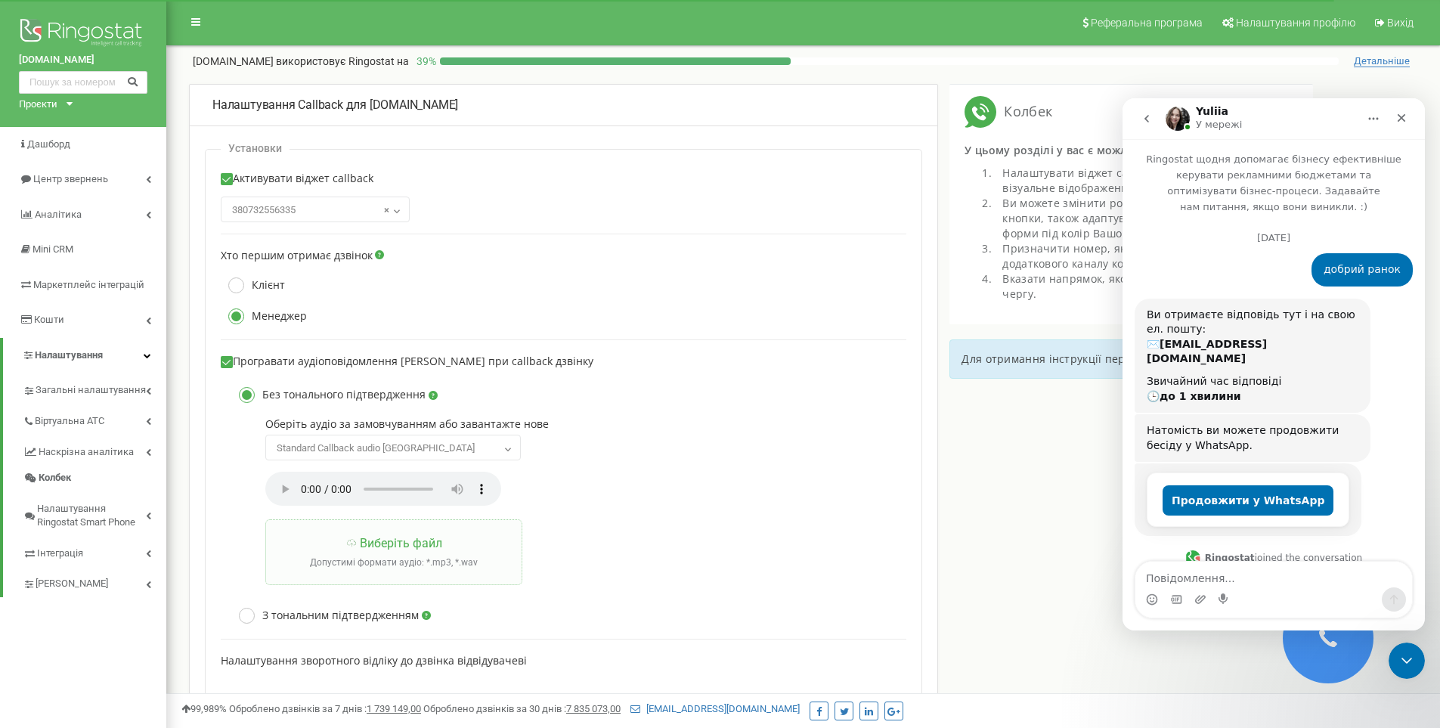
scroll to position [5555, 0]
